Goal: Find specific page/section: Find specific page/section

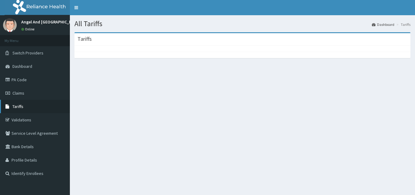
click at [20, 109] on span "Tariffs" at bounding box center [17, 106] width 11 height 5
click at [16, 106] on span "Tariffs" at bounding box center [17, 106] width 11 height 5
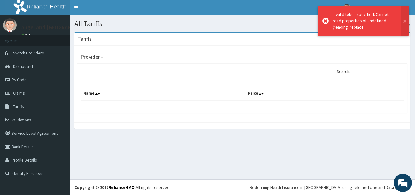
click at [16, 106] on span "Tariffs" at bounding box center [18, 106] width 11 height 5
click at [368, 72] on input "Search:" at bounding box center [378, 71] width 52 height 9
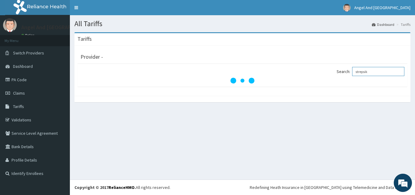
type input "strepsikl"
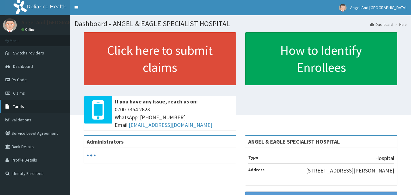
click at [24, 108] on span "Tariffs" at bounding box center [18, 106] width 11 height 5
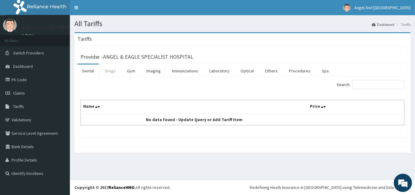
click at [111, 69] on link "Drugs" at bounding box center [110, 70] width 20 height 13
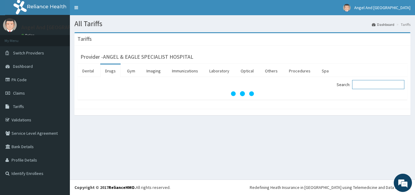
click at [371, 87] on input "Search:" at bounding box center [378, 84] width 52 height 9
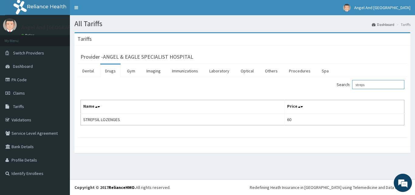
type input "strep"
